Goal: Transaction & Acquisition: Purchase product/service

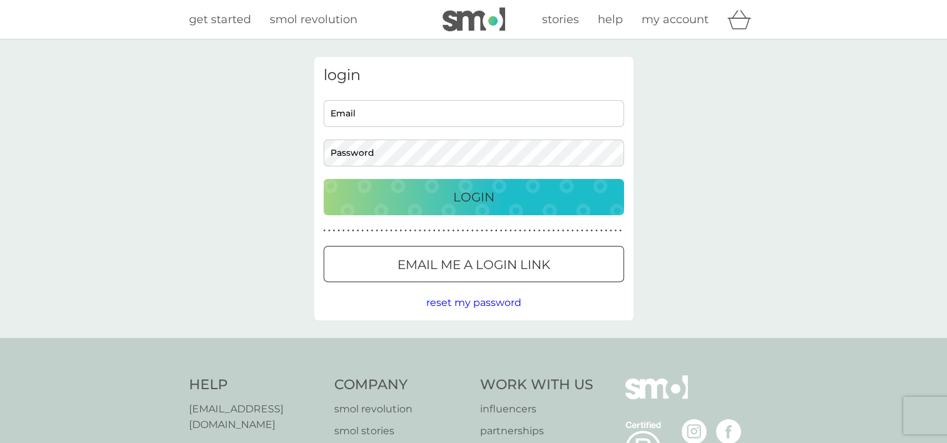
type input "[EMAIL_ADDRESS][DOMAIN_NAME]"
click at [0, 0] on div "Cookie Consent Prompt" at bounding box center [0, 0] width 0 height 0
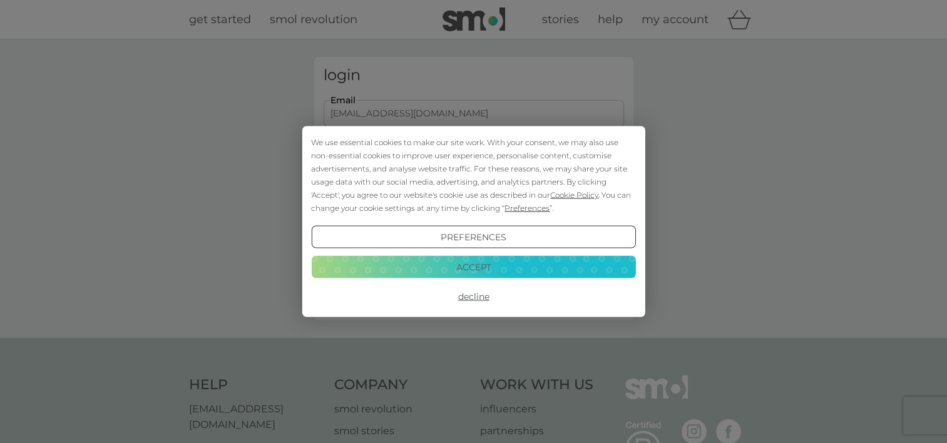
click at [504, 261] on button "Accept" at bounding box center [473, 266] width 324 height 23
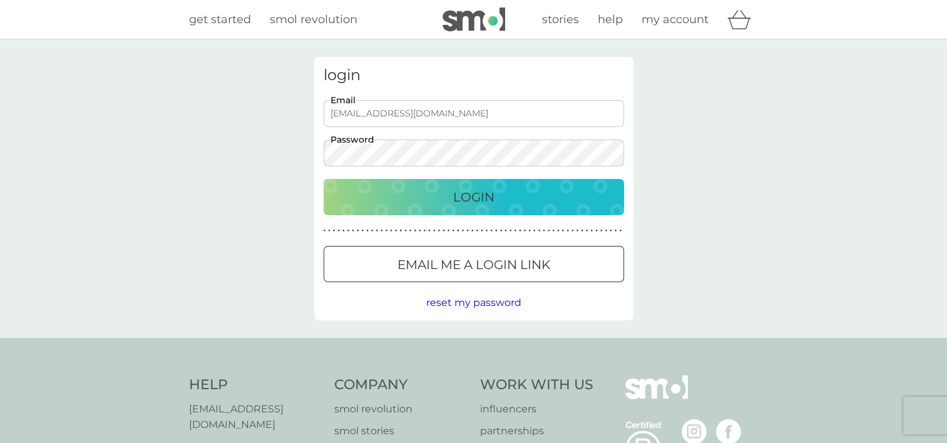
click at [506, 206] on div "Login" at bounding box center [473, 197] width 275 height 20
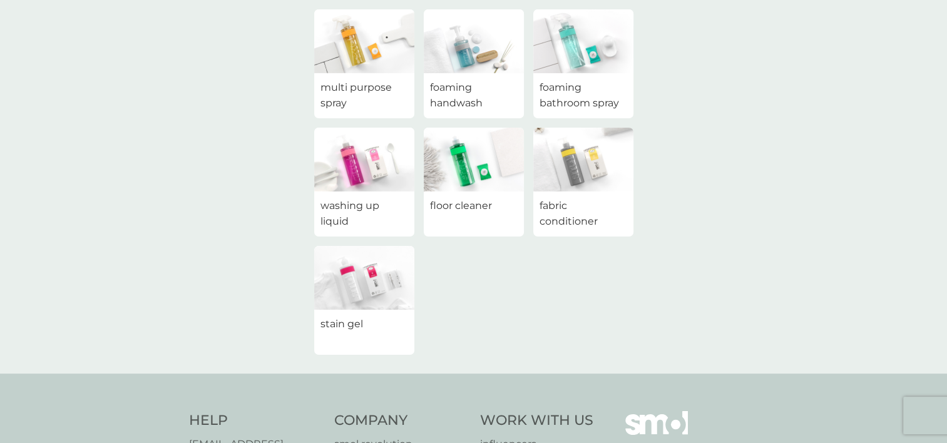
scroll to position [125, 0]
click at [349, 282] on img at bounding box center [364, 277] width 100 height 64
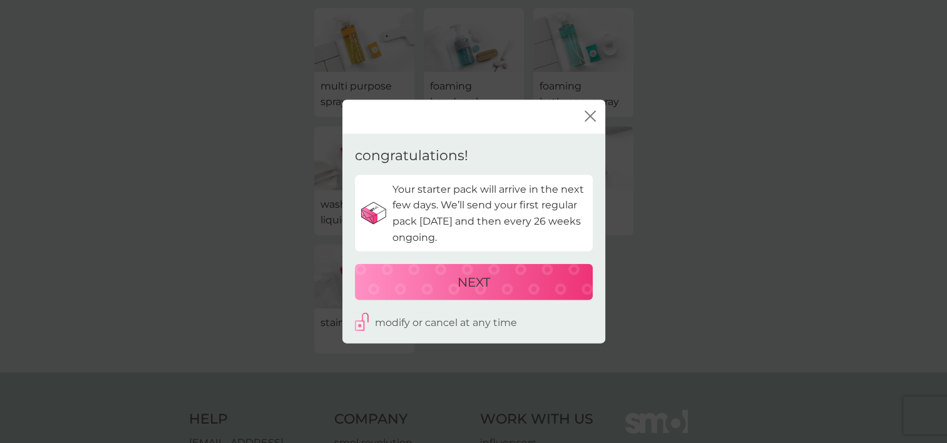
click at [442, 283] on div "NEXT" at bounding box center [473, 282] width 213 height 20
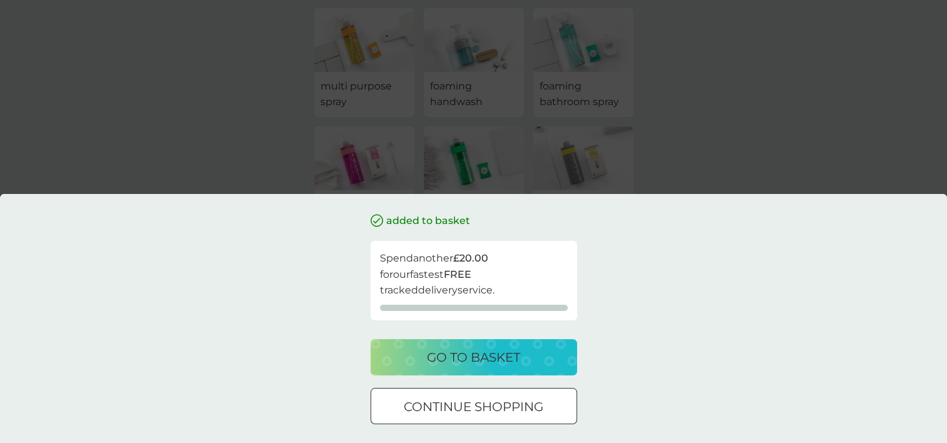
click at [441, 355] on p "go to basket" at bounding box center [473, 357] width 93 height 20
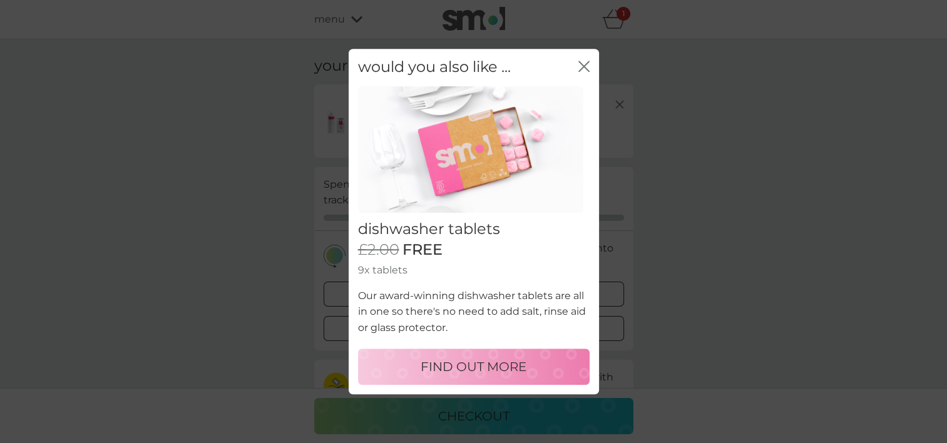
click at [584, 70] on icon "close" at bounding box center [583, 66] width 11 height 11
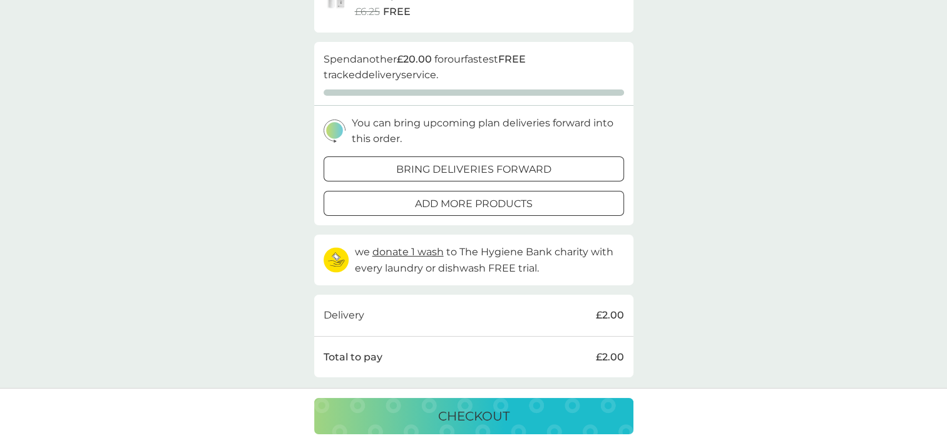
scroll to position [188, 0]
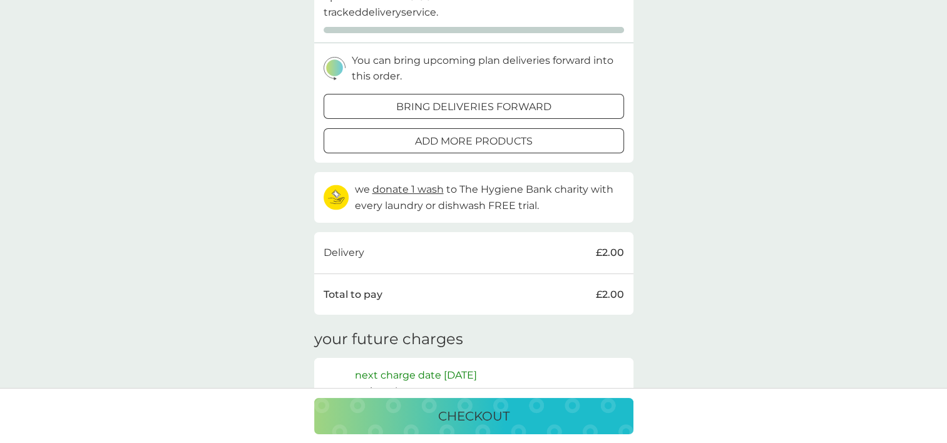
click at [483, 293] on div "Total to pay £2.00" at bounding box center [474, 295] width 300 height 16
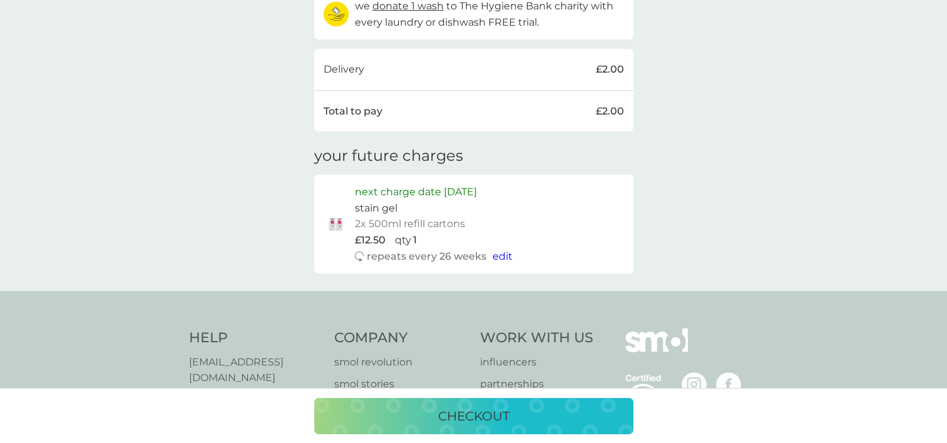
scroll to position [375, 0]
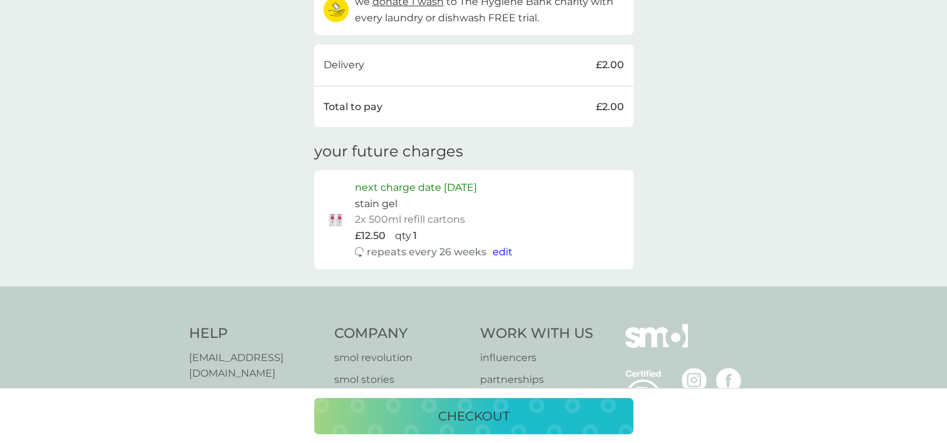
click at [466, 416] on p "checkout" at bounding box center [473, 416] width 71 height 20
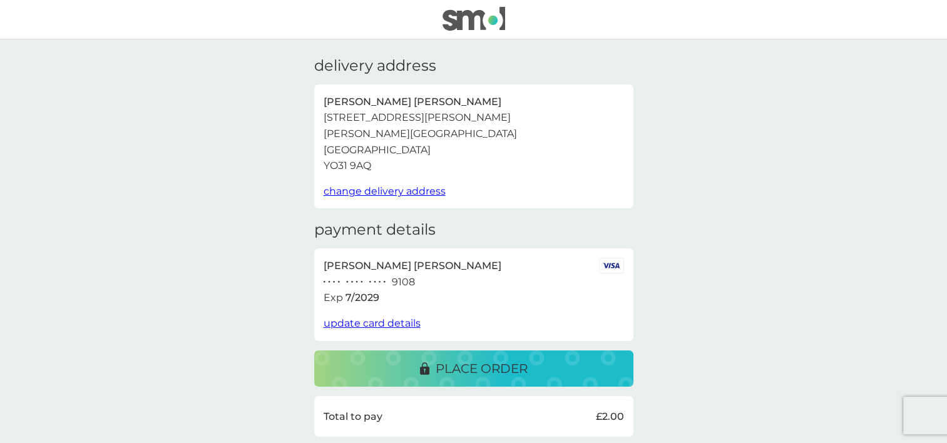
click at [413, 322] on span "update card details" at bounding box center [372, 323] width 97 height 12
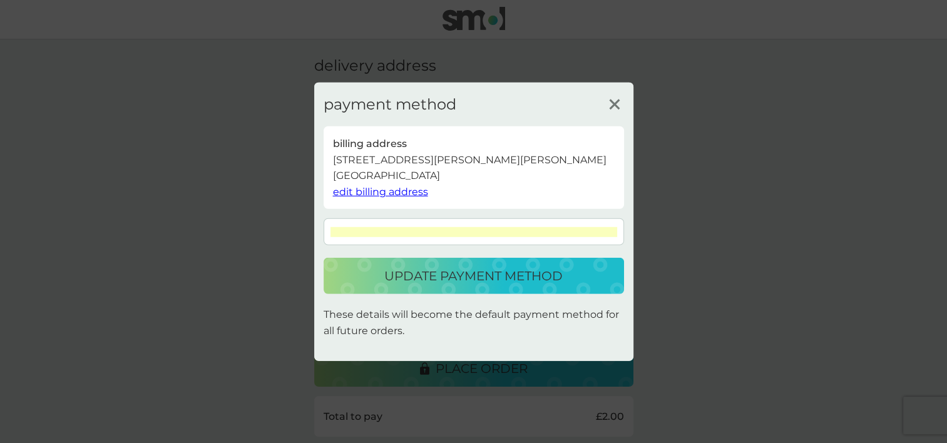
click at [507, 280] on p "update payment method" at bounding box center [473, 276] width 178 height 20
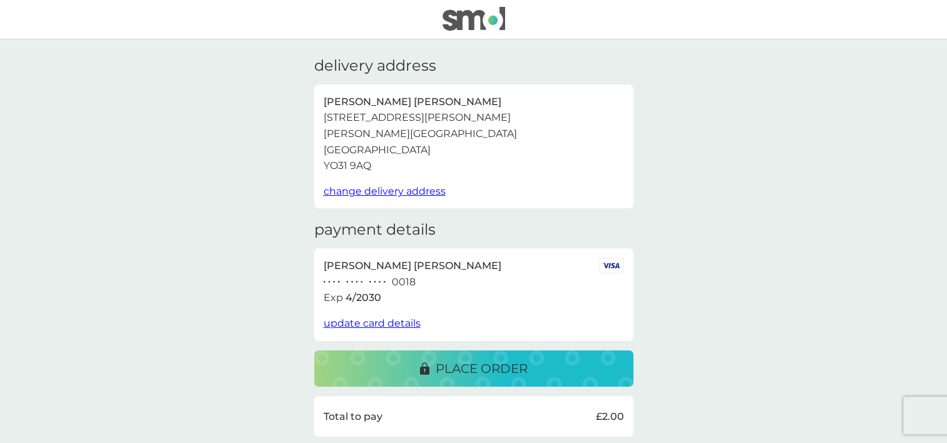
click at [466, 375] on p "place order" at bounding box center [482, 369] width 92 height 20
